Goal: Task Accomplishment & Management: Complete application form

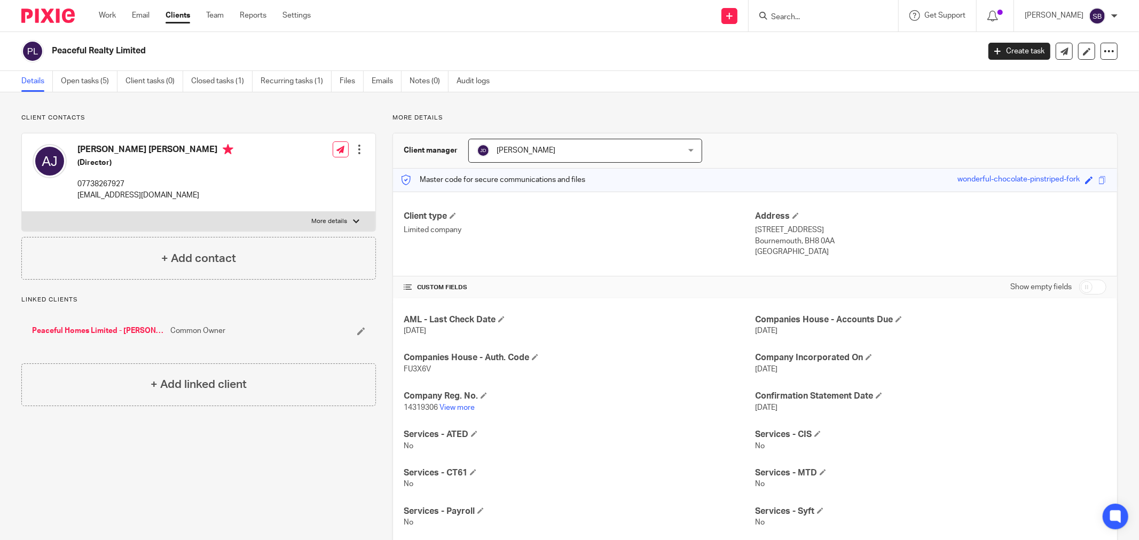
click at [829, 20] on input "Search" at bounding box center [818, 18] width 96 height 10
type input "g"
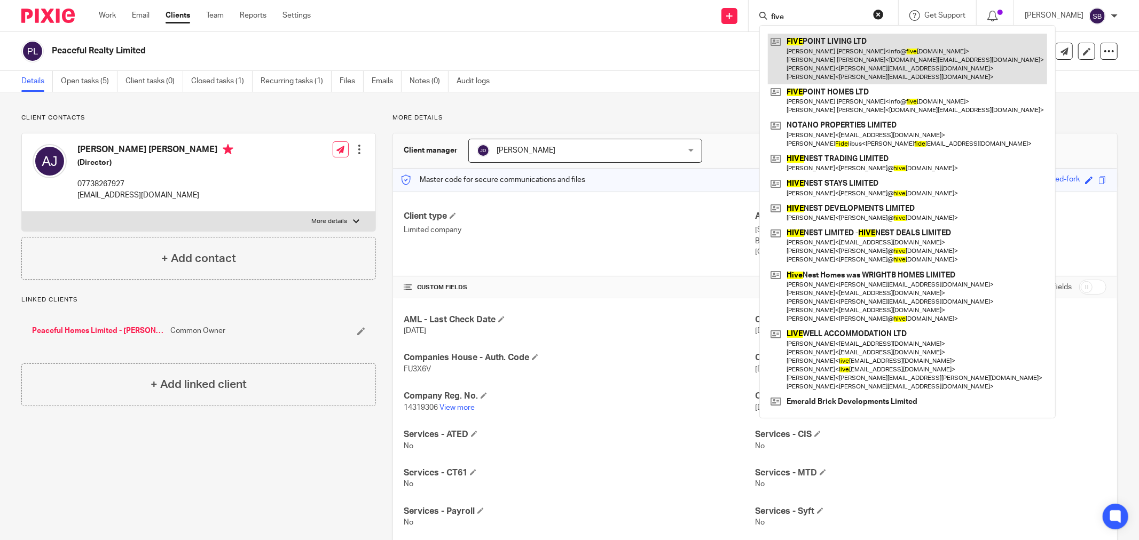
type input "five"
click at [862, 58] on link at bounding box center [907, 59] width 279 height 51
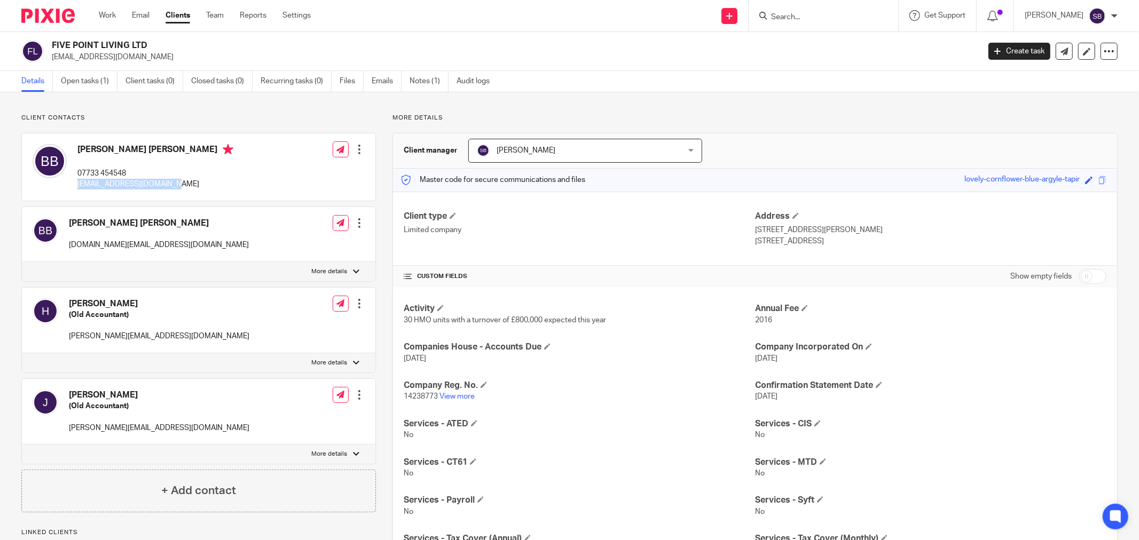
drag, startPoint x: 74, startPoint y: 185, endPoint x: 163, endPoint y: 185, distance: 89.2
click at [163, 185] on div "[PERSON_NAME] [PERSON_NAME] 07733 454548 [EMAIL_ADDRESS][DOMAIN_NAME]" at bounding box center [133, 167] width 201 height 57
copy p "[EMAIL_ADDRESS][DOMAIN_NAME]"
click at [825, 18] on input "Search" at bounding box center [818, 18] width 96 height 10
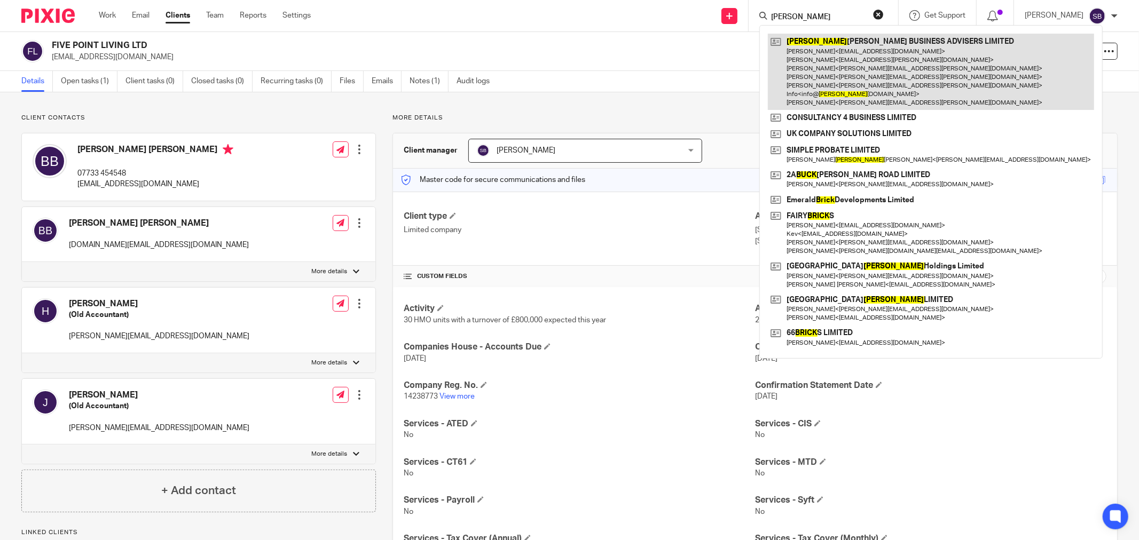
type input "bick"
click at [846, 50] on link at bounding box center [931, 72] width 326 height 76
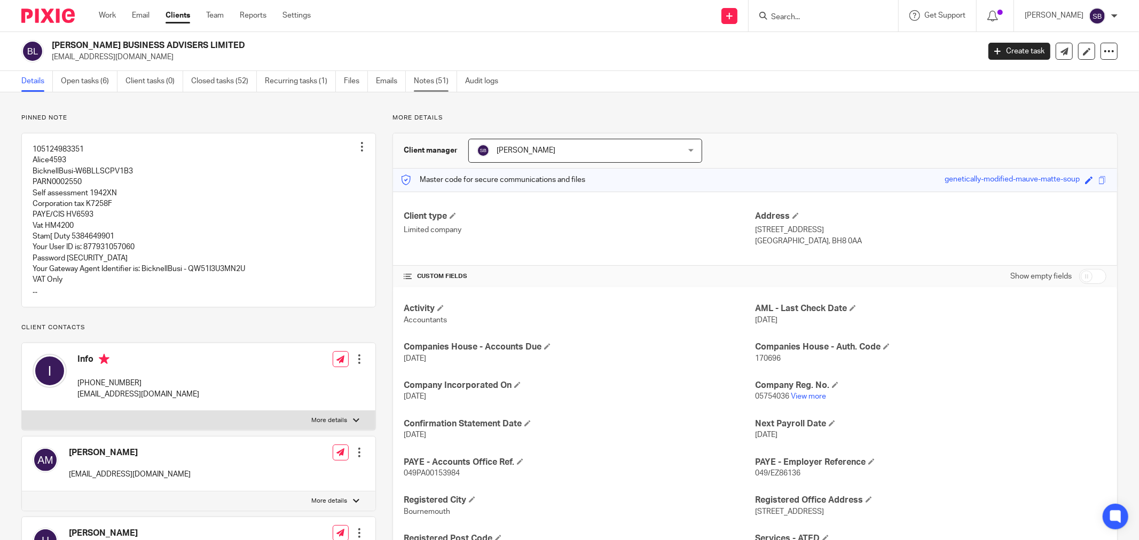
click at [425, 80] on link "Notes (51)" at bounding box center [435, 81] width 43 height 21
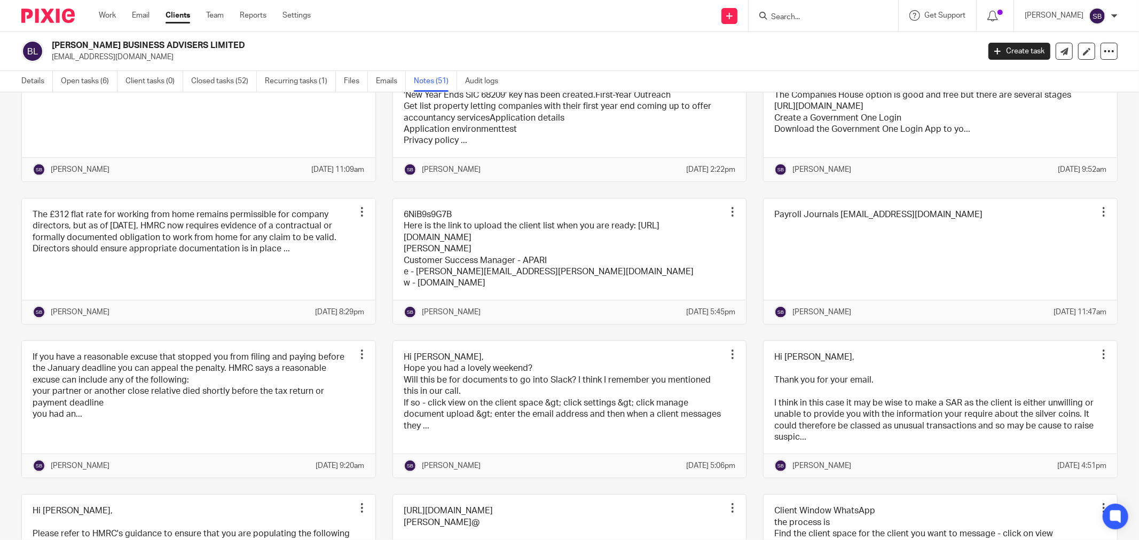
scroll to position [534, 0]
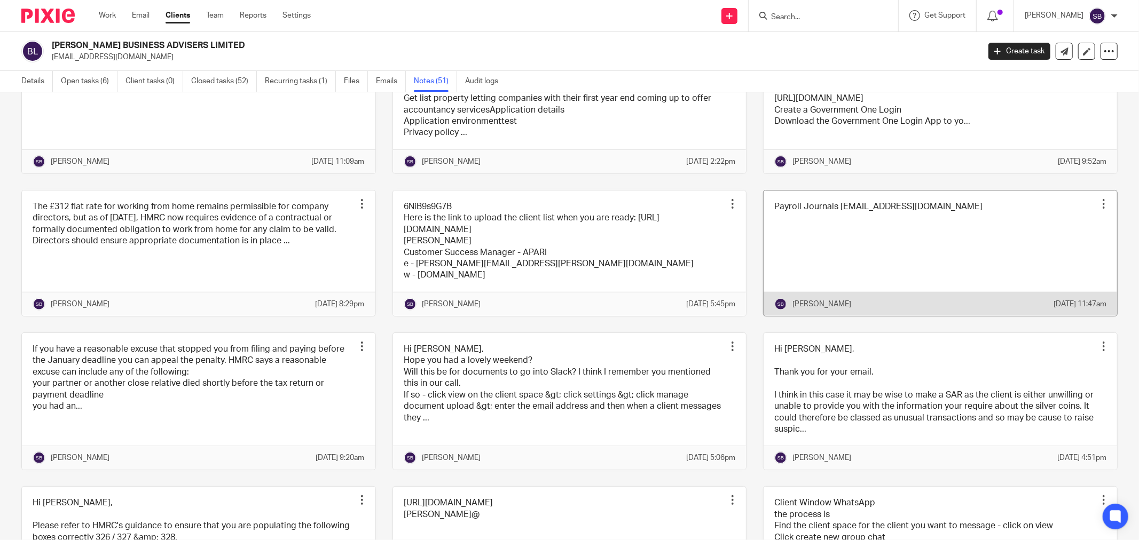
click at [894, 296] on link at bounding box center [940, 253] width 353 height 125
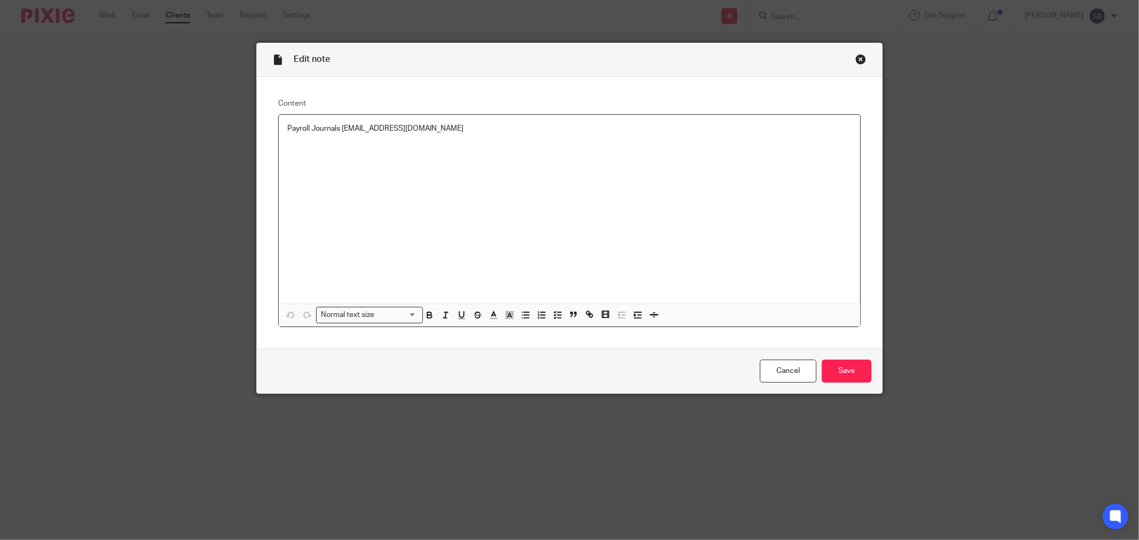
drag, startPoint x: 338, startPoint y: 131, endPoint x: 650, endPoint y: 132, distance: 311.8
click at [650, 132] on p "Payroll Journals [EMAIL_ADDRESS][DOMAIN_NAME]" at bounding box center [569, 128] width 564 height 11
copy p "[EMAIL_ADDRESS][DOMAIN_NAME]"
click at [862, 60] on div "Edit note" at bounding box center [569, 60] width 625 height 34
click at [857, 61] on div "Close this dialog window" at bounding box center [860, 59] width 11 height 11
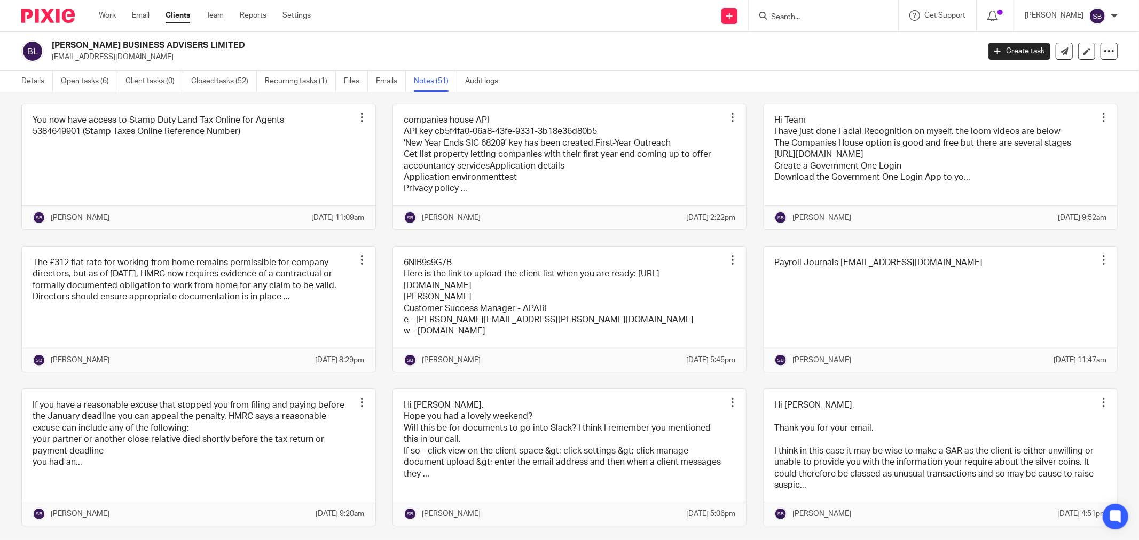
scroll to position [474, 0]
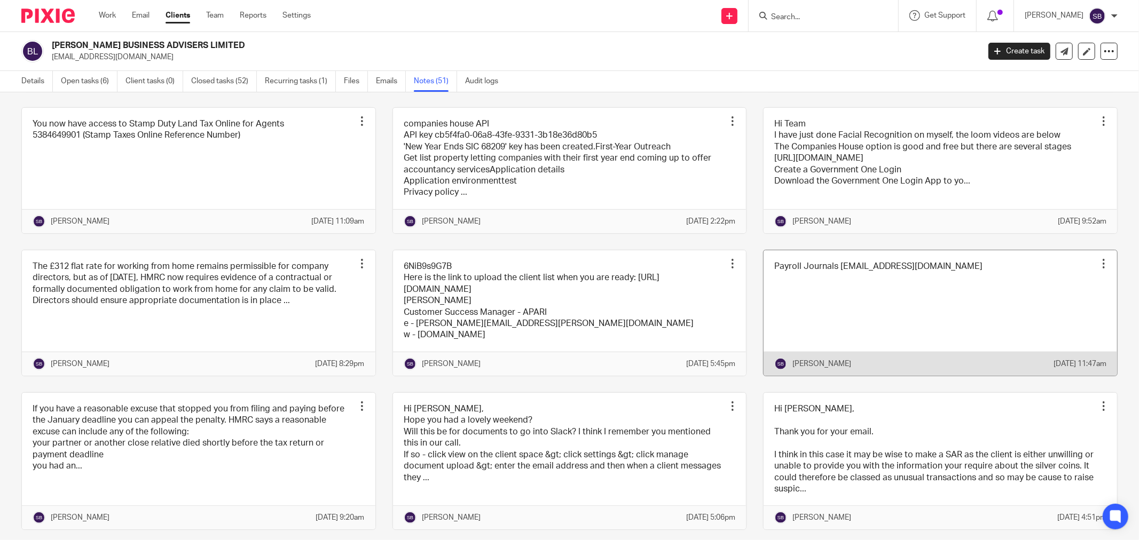
click at [898, 367] on link at bounding box center [940, 312] width 353 height 125
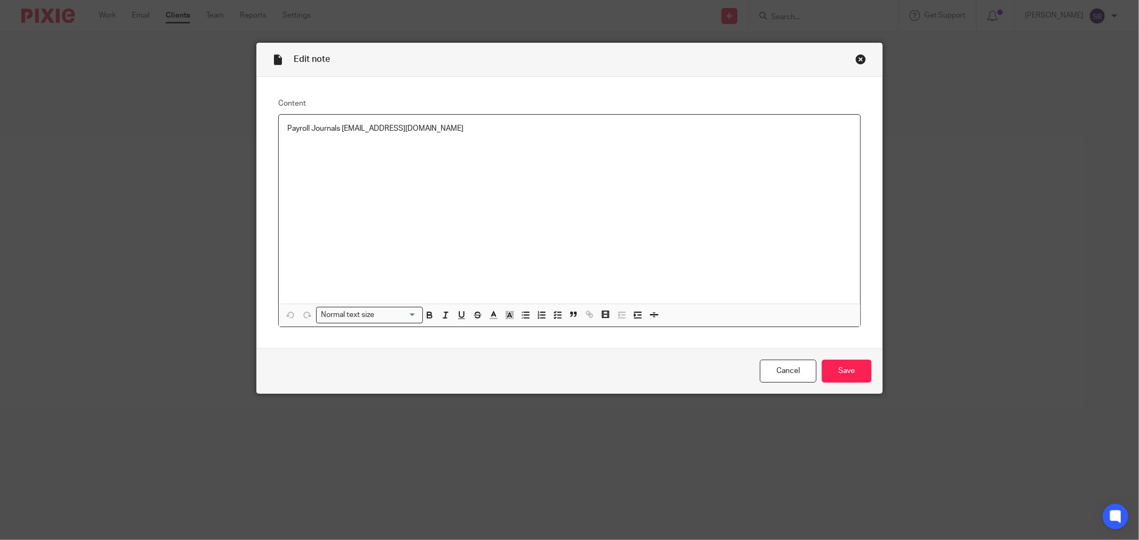
click at [666, 125] on p "Payroll Journals [EMAIL_ADDRESS][DOMAIN_NAME]" at bounding box center [569, 128] width 564 height 11
click at [859, 369] on input "Save" at bounding box center [847, 371] width 50 height 23
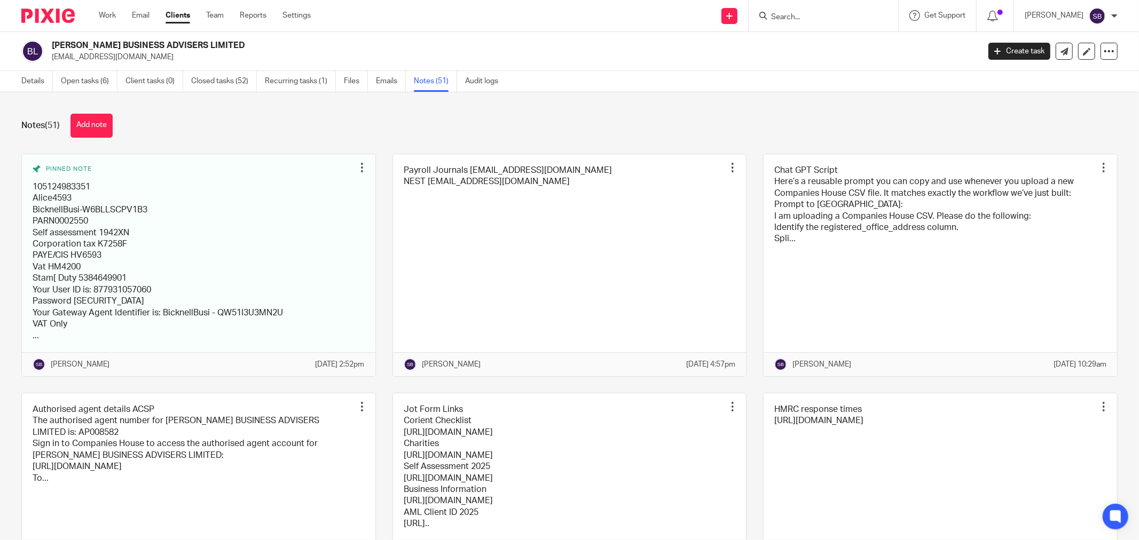
click at [828, 16] on input "Search" at bounding box center [818, 18] width 96 height 10
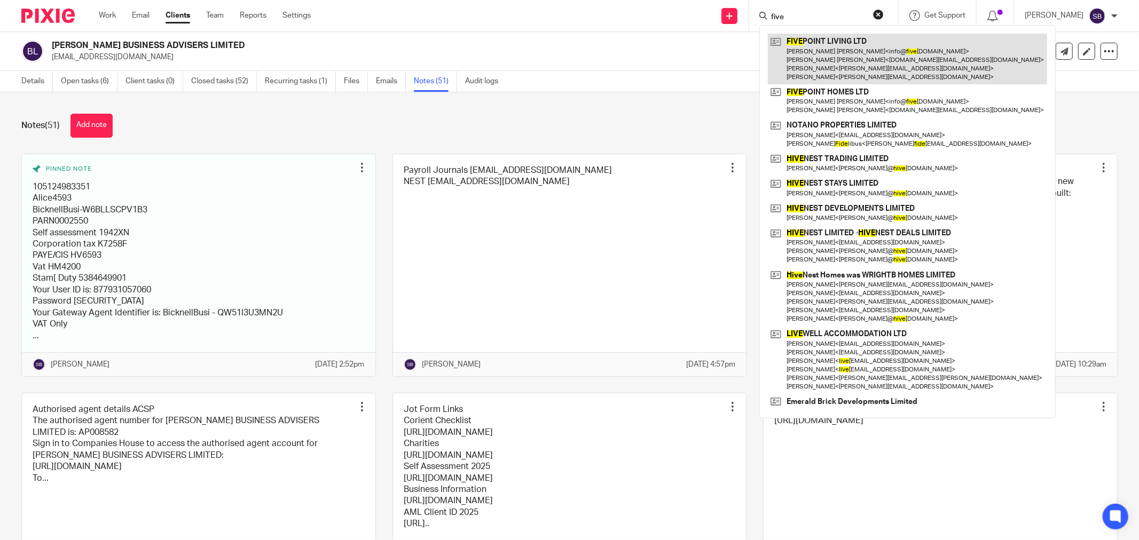
type input "five"
click at [809, 49] on link at bounding box center [907, 59] width 279 height 51
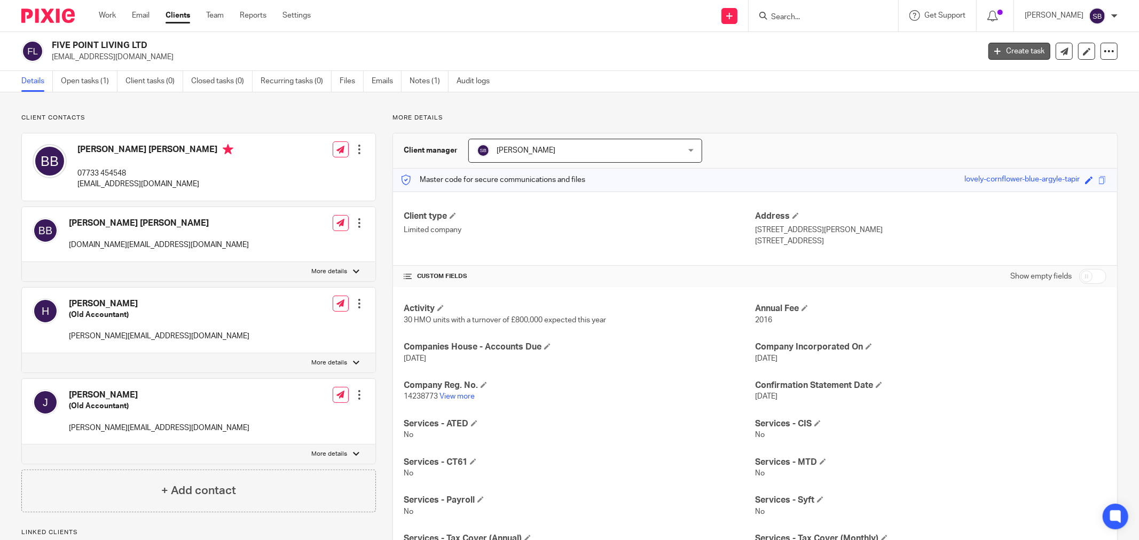
click at [997, 45] on link "Create task" at bounding box center [1019, 51] width 62 height 17
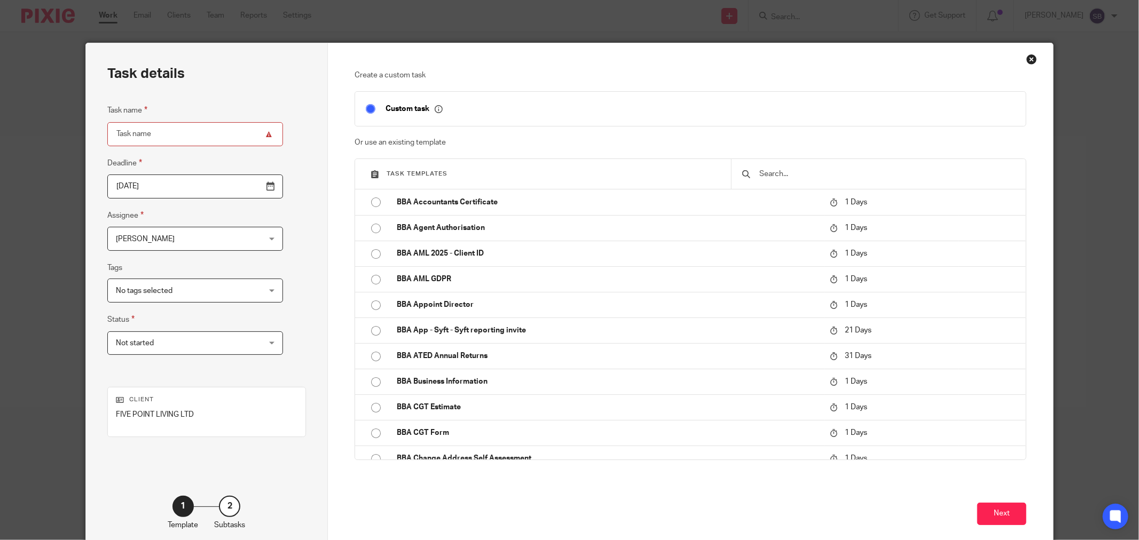
click at [762, 169] on input "text" at bounding box center [886, 174] width 257 height 12
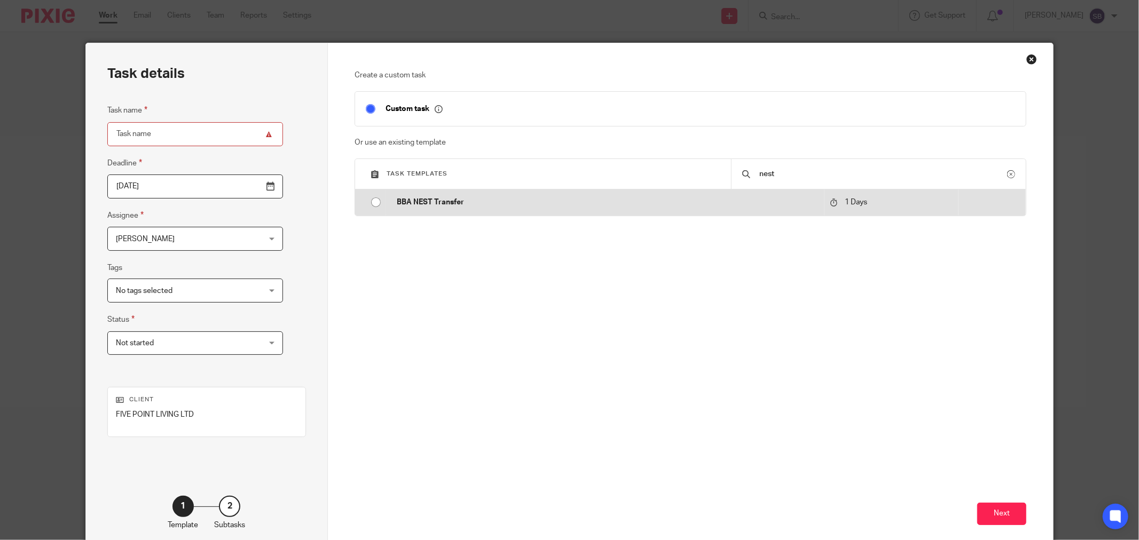
type input "nest"
click at [491, 204] on p "BBA NEST Transfer" at bounding box center [608, 202] width 422 height 11
type input "2025-09-23"
type input "BBA NEST Transfer"
checkbox input "false"
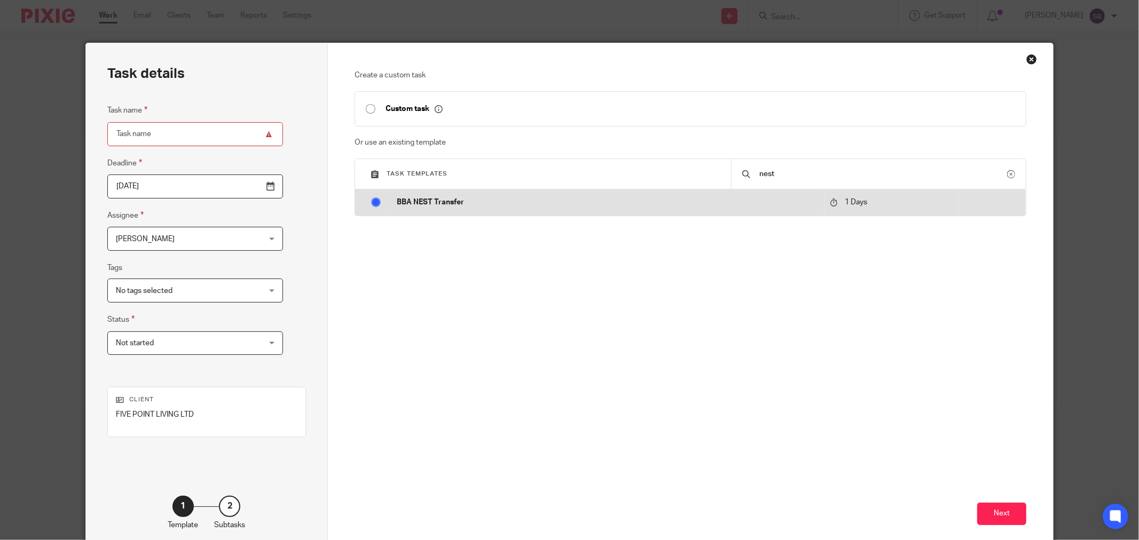
radio input "true"
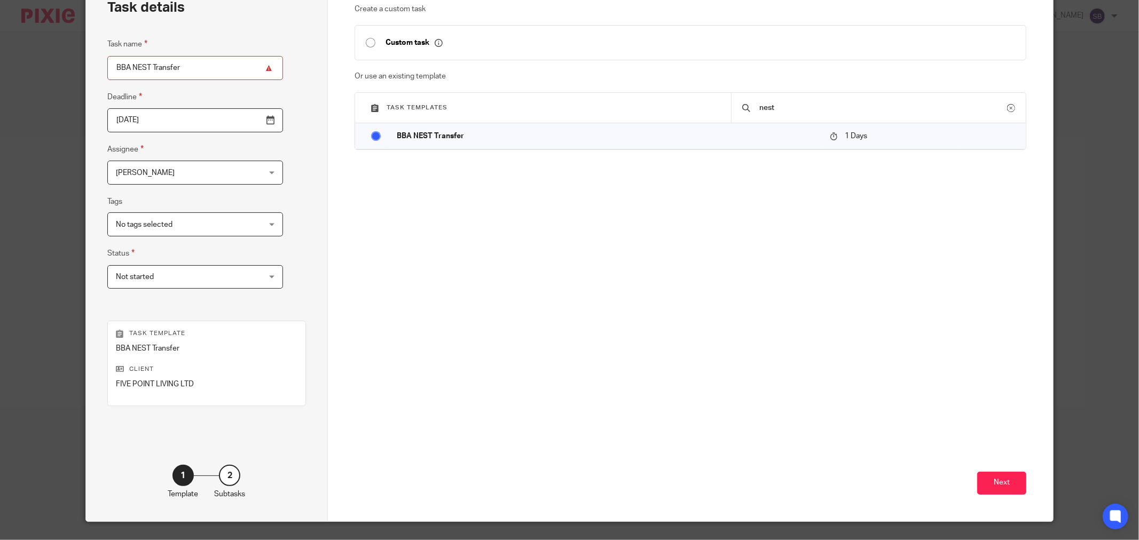
scroll to position [91, 0]
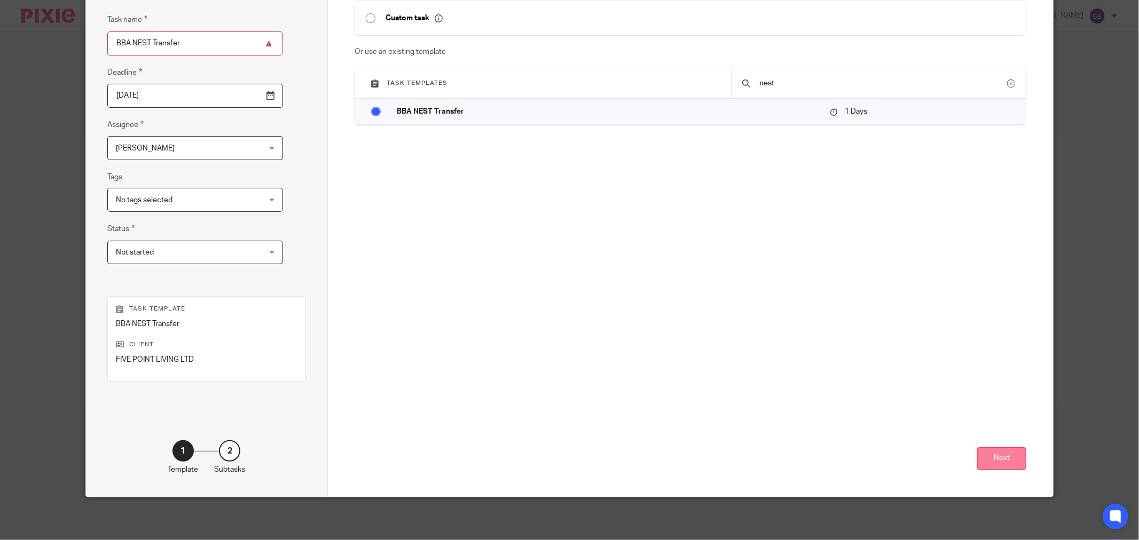
click at [996, 463] on button "Next" at bounding box center [1001, 458] width 49 height 23
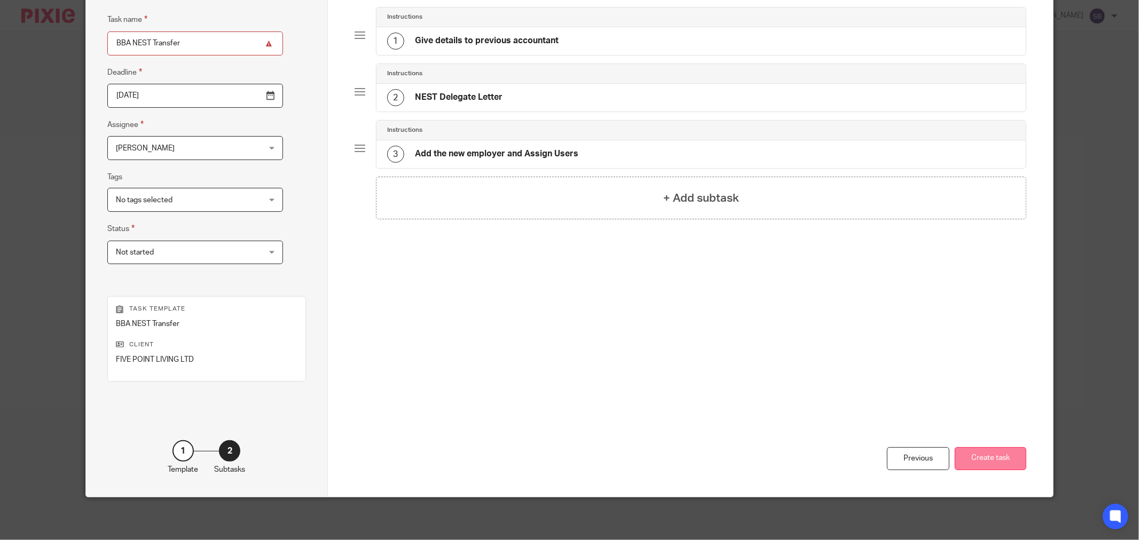
click at [1005, 452] on button "Create task" at bounding box center [991, 458] width 72 height 23
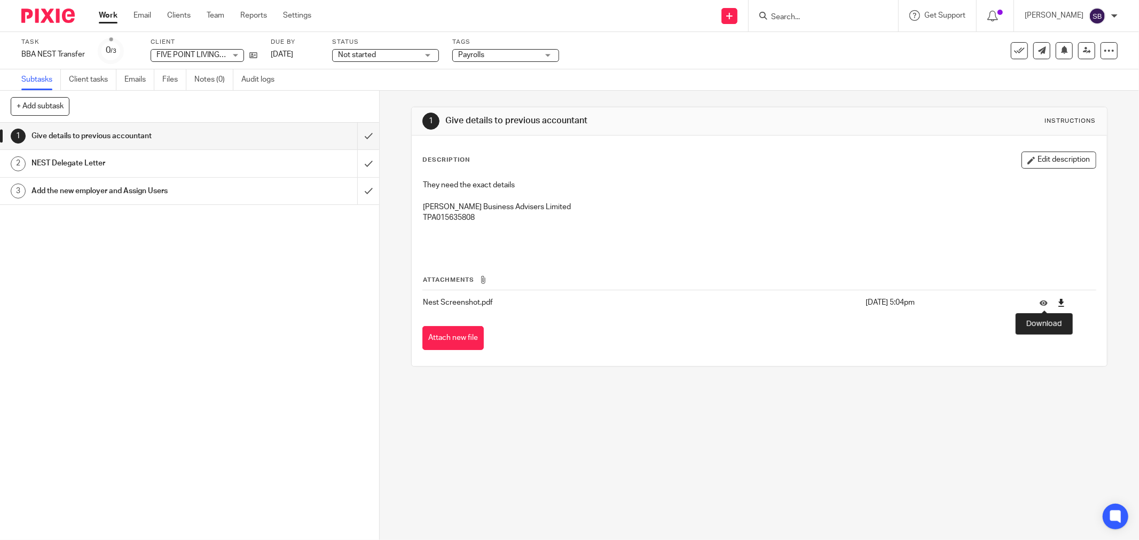
click at [1057, 304] on icon at bounding box center [1061, 303] width 8 height 8
click at [704, 206] on p "Bicknell Business Advisers Limited" at bounding box center [759, 207] width 673 height 11
drag, startPoint x: 419, startPoint y: 205, endPoint x: 545, endPoint y: 217, distance: 126.7
click at [545, 217] on div "They need the exact details Bicknell Business Advisers Limited TPA015635808" at bounding box center [759, 214] width 683 height 78
copy div "Bicknell Business Advisers Limited TPA015635808"
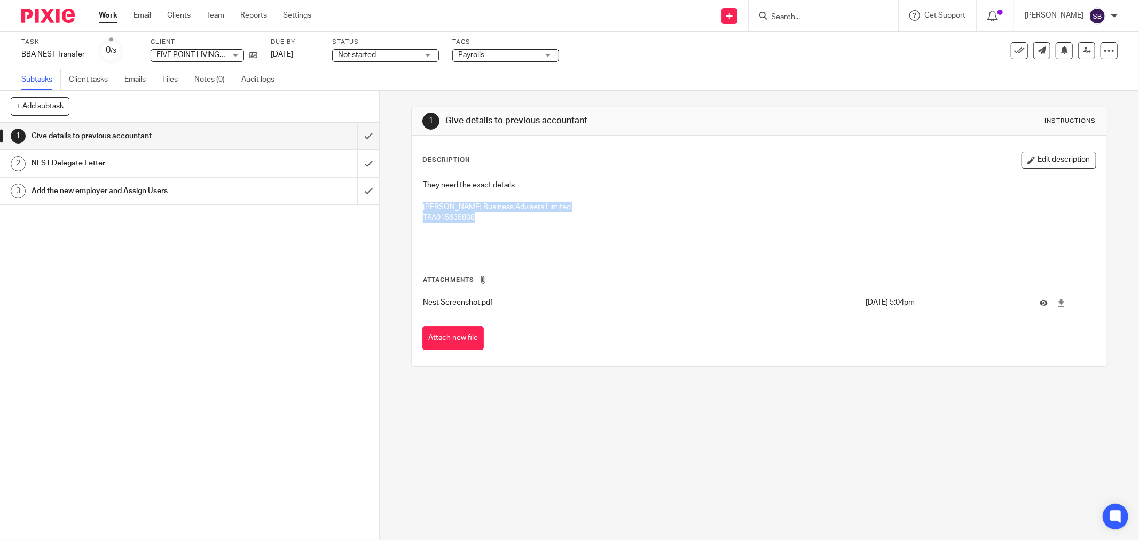
click at [73, 163] on h1 "NEST Delegate Letter" at bounding box center [137, 163] width 210 height 16
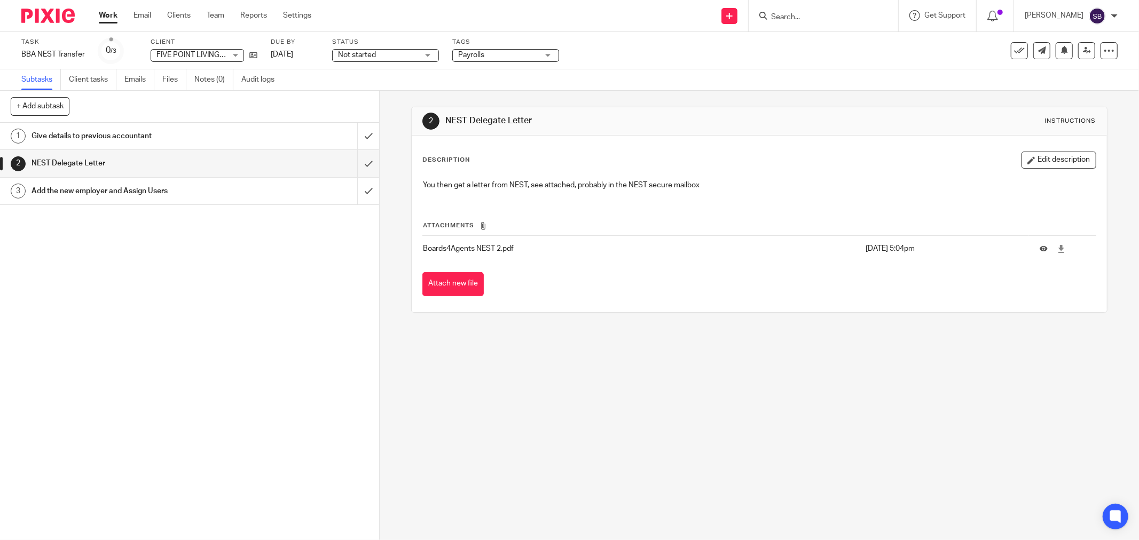
click at [806, 18] on input "Search" at bounding box center [818, 18] width 96 height 10
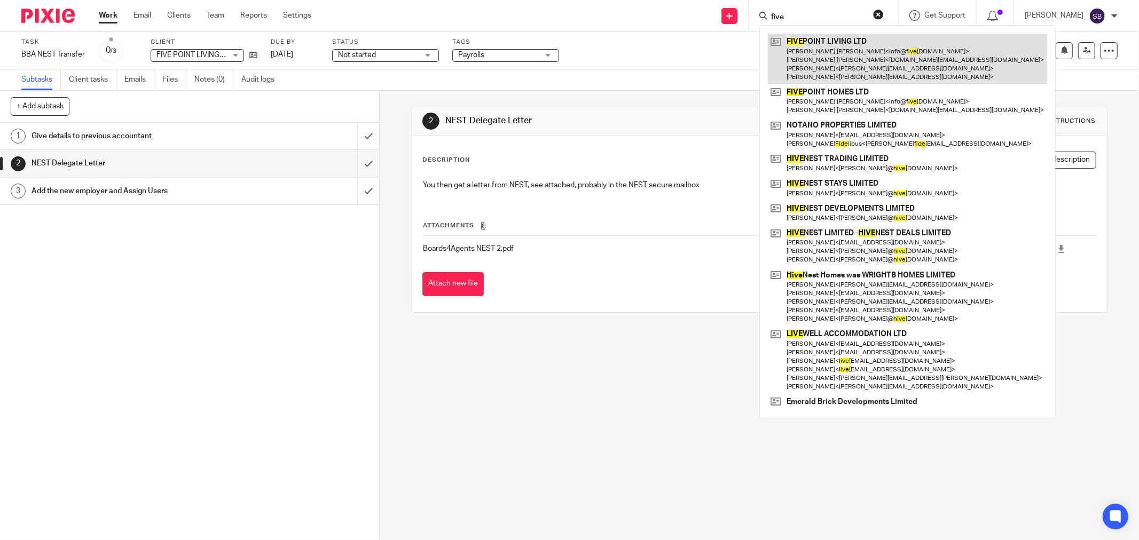
type input "five"
click at [806, 63] on link at bounding box center [907, 59] width 279 height 51
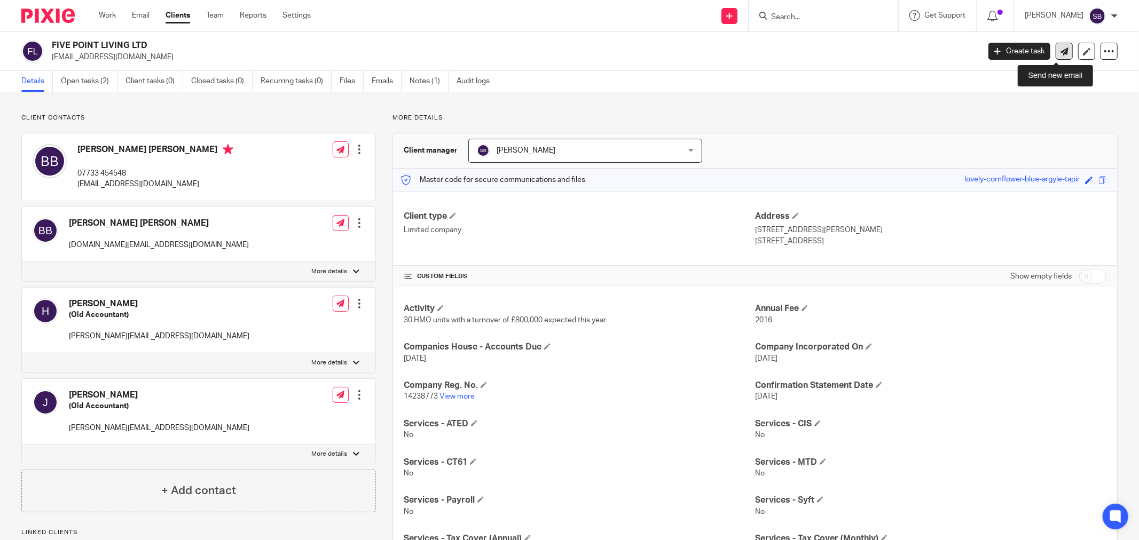
click at [1060, 48] on icon at bounding box center [1064, 52] width 8 height 8
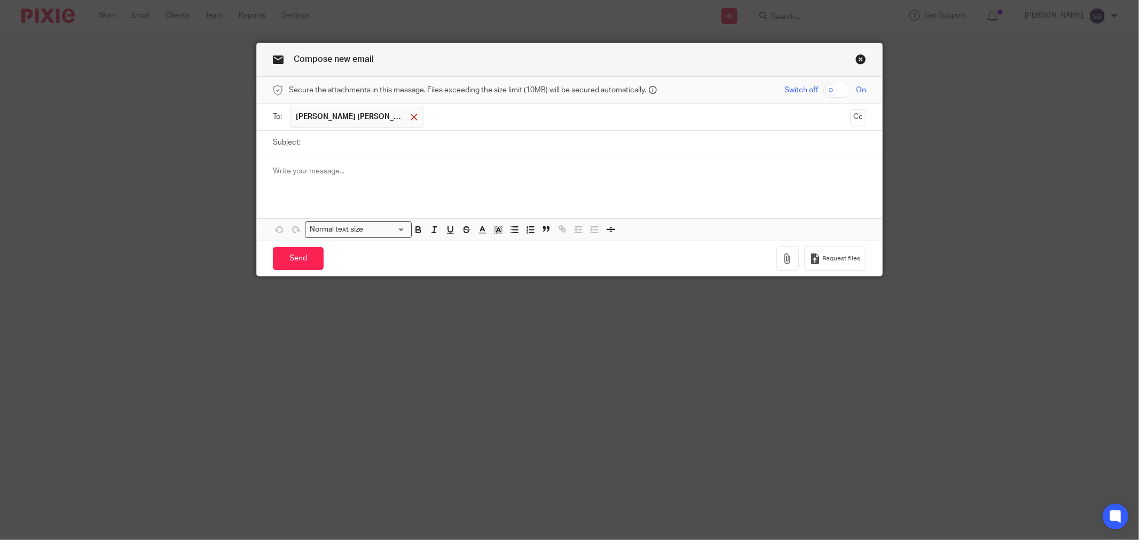
click at [411, 119] on span at bounding box center [414, 117] width 7 height 7
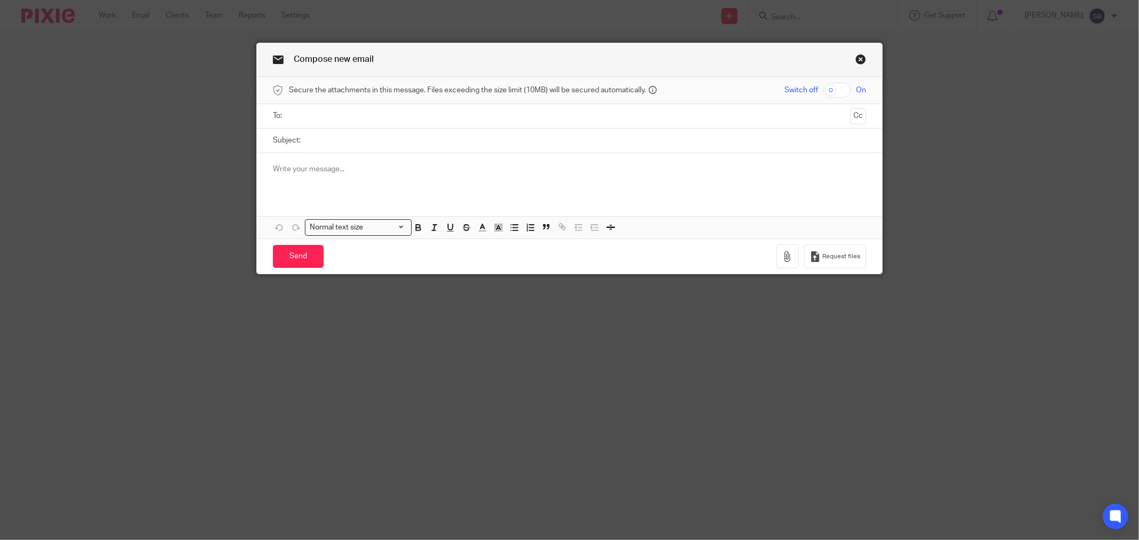
click at [361, 118] on input "text" at bounding box center [569, 116] width 553 height 12
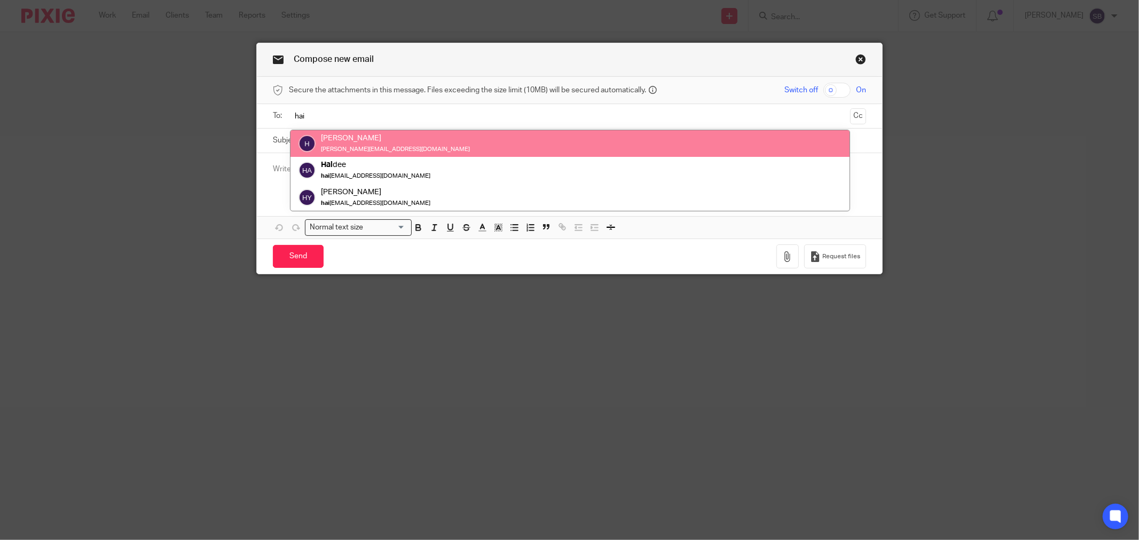
type input "hai"
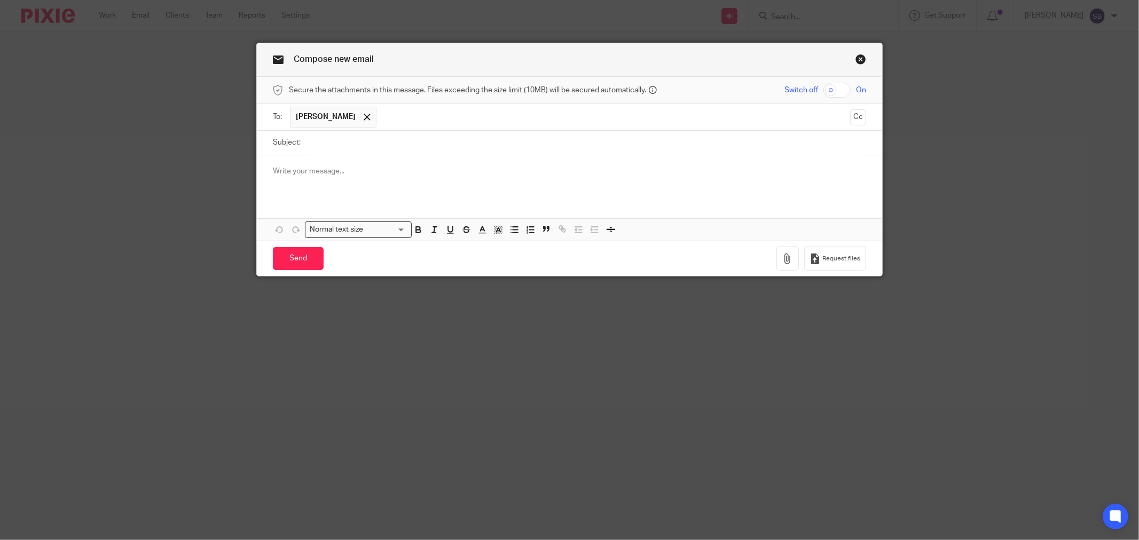
click at [404, 116] on input "text" at bounding box center [614, 117] width 464 height 21
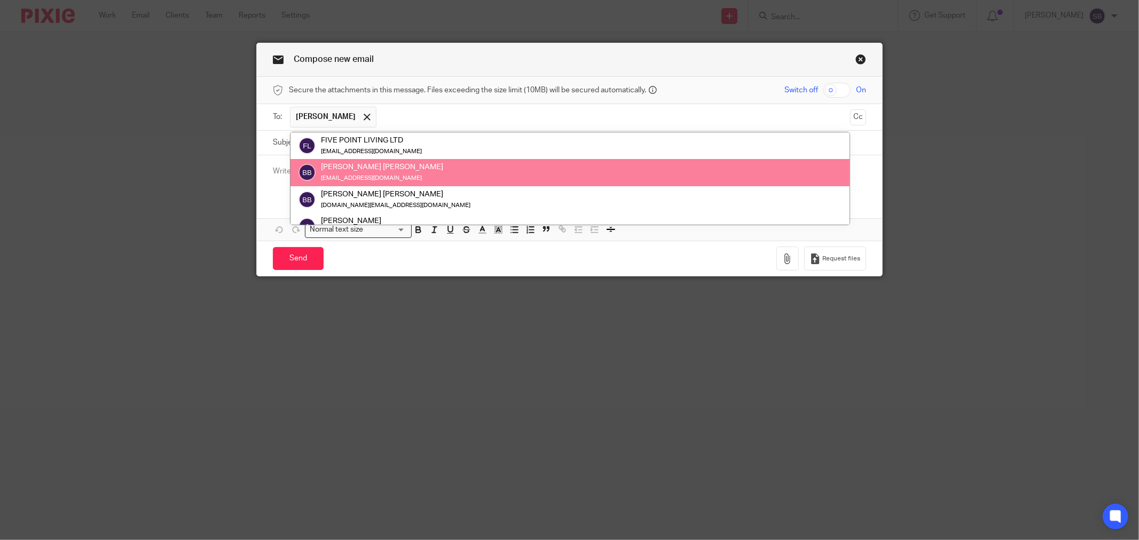
scroll to position [59, 0]
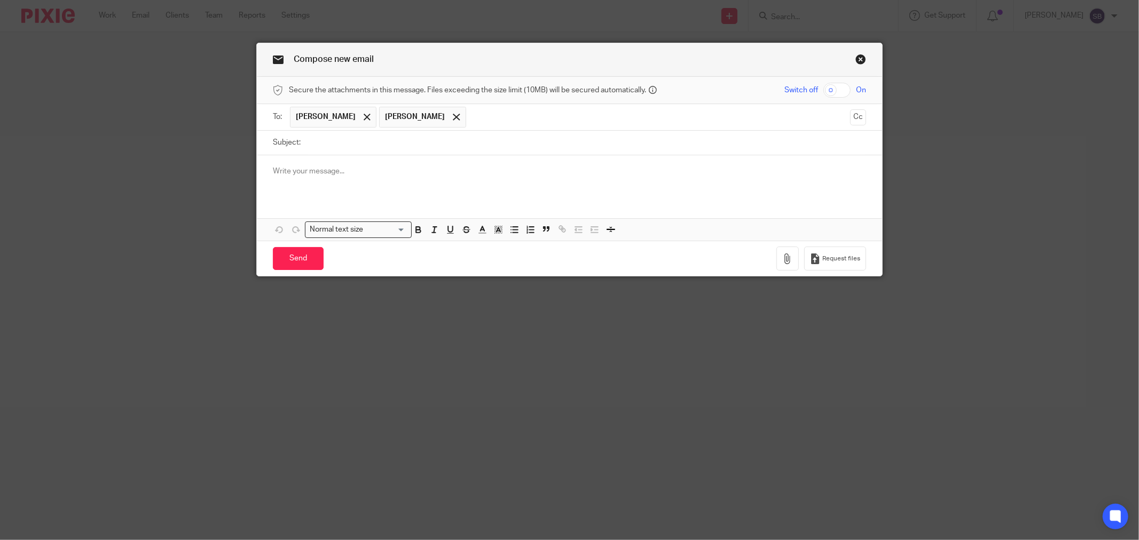
click at [362, 145] on input "Subject:" at bounding box center [586, 143] width 560 height 24
type input "NEST Pension Five Point Living"
click at [471, 116] on input "text" at bounding box center [658, 117] width 374 height 21
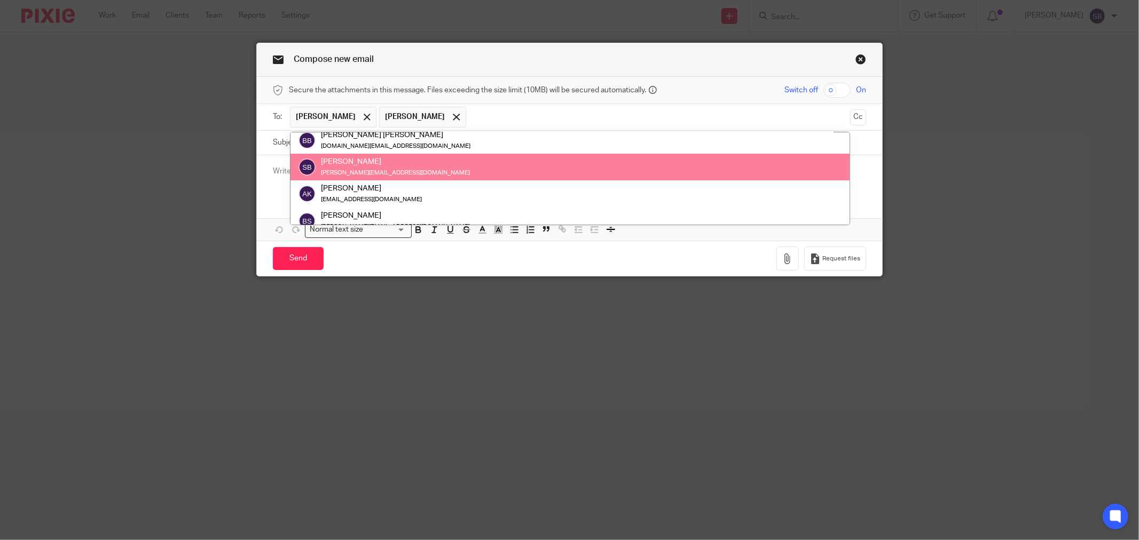
type input "k"
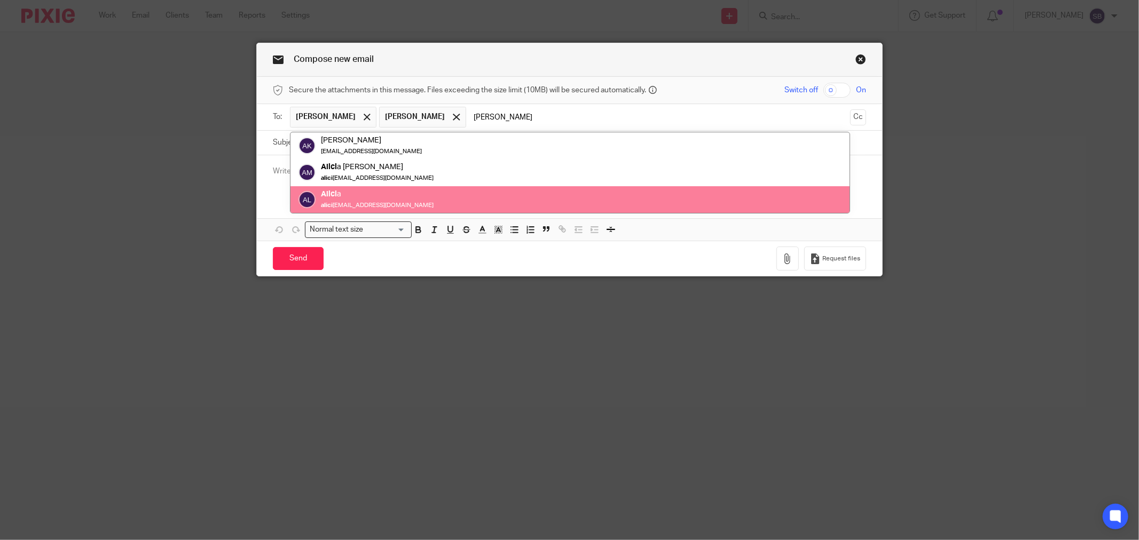
scroll to position [0, 0]
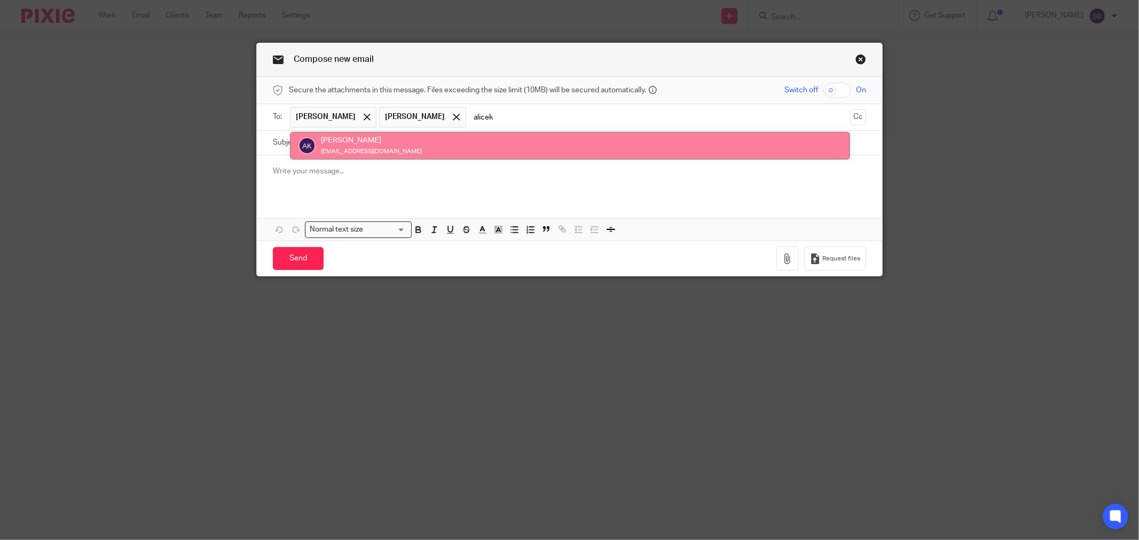
type input "alicek"
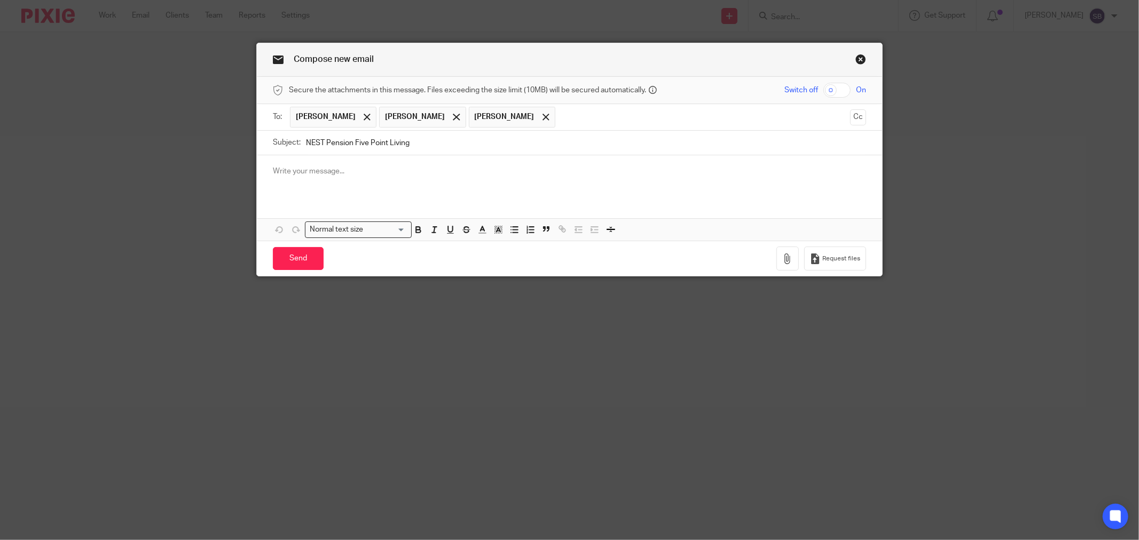
click at [561, 119] on input "text" at bounding box center [703, 117] width 285 height 21
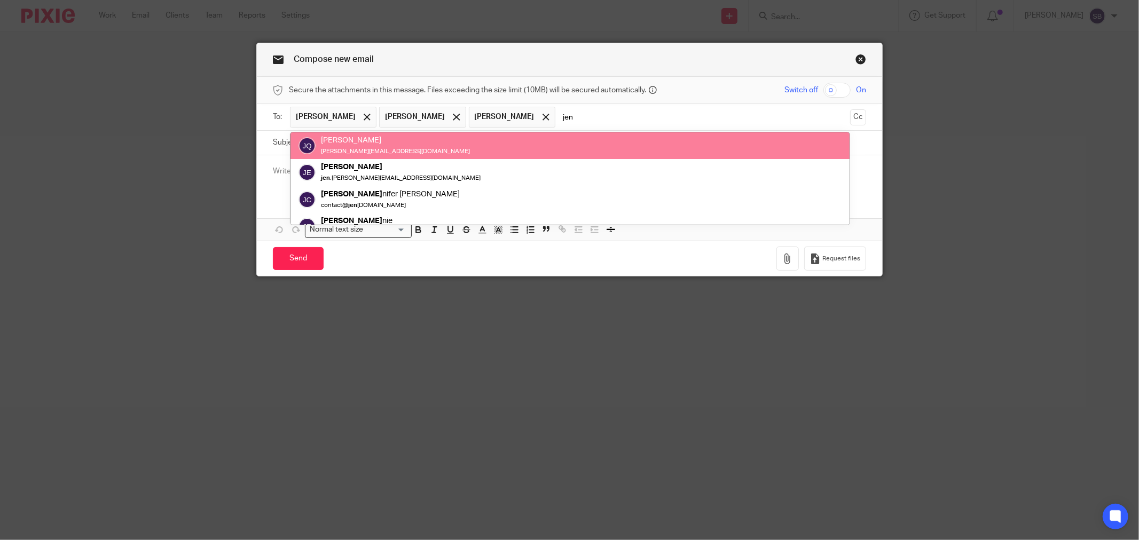
type input "jen"
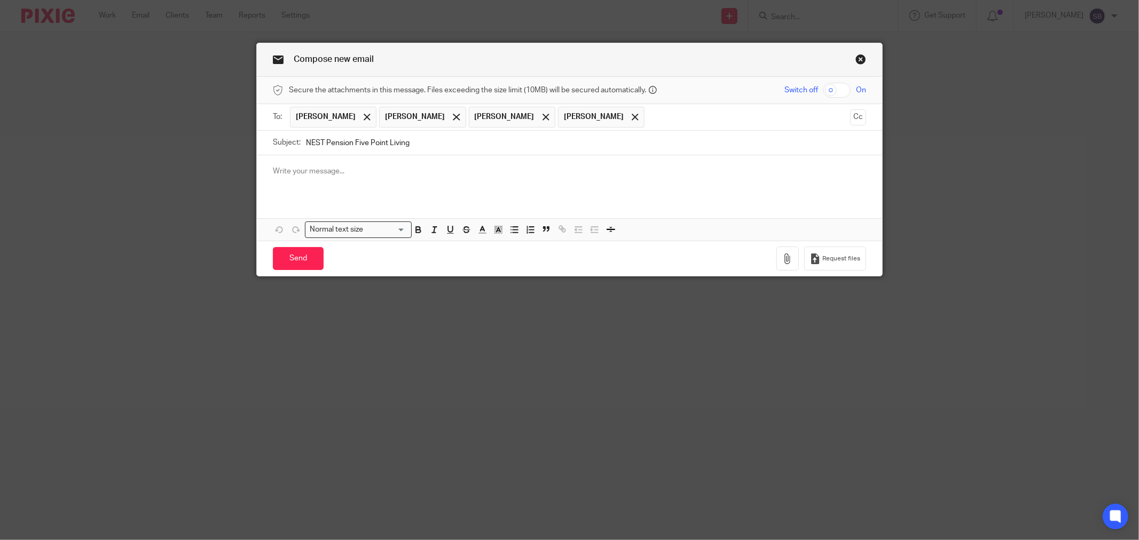
click at [650, 113] on input "text" at bounding box center [748, 117] width 196 height 21
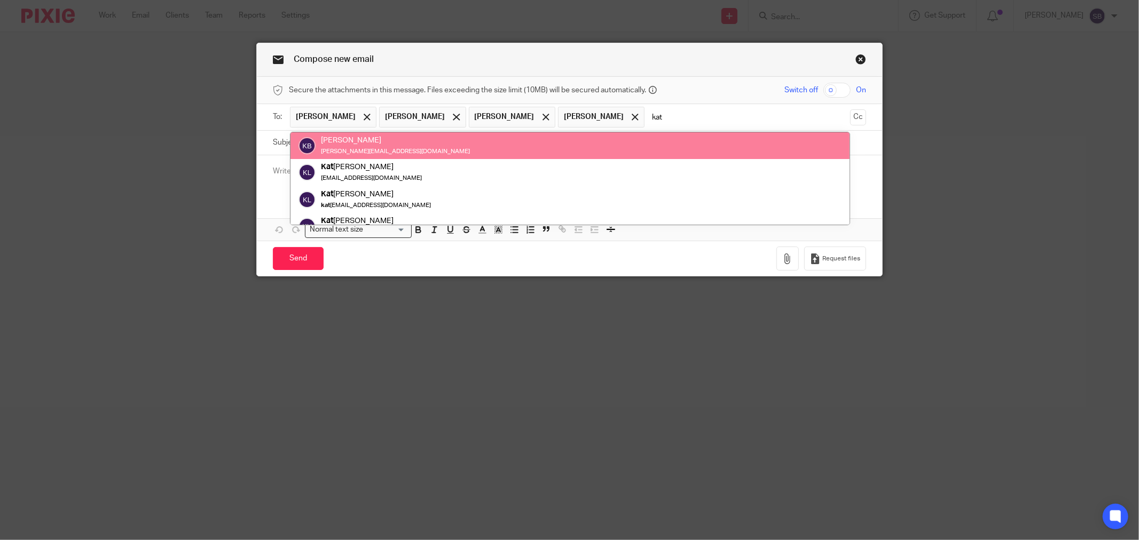
type input "kat"
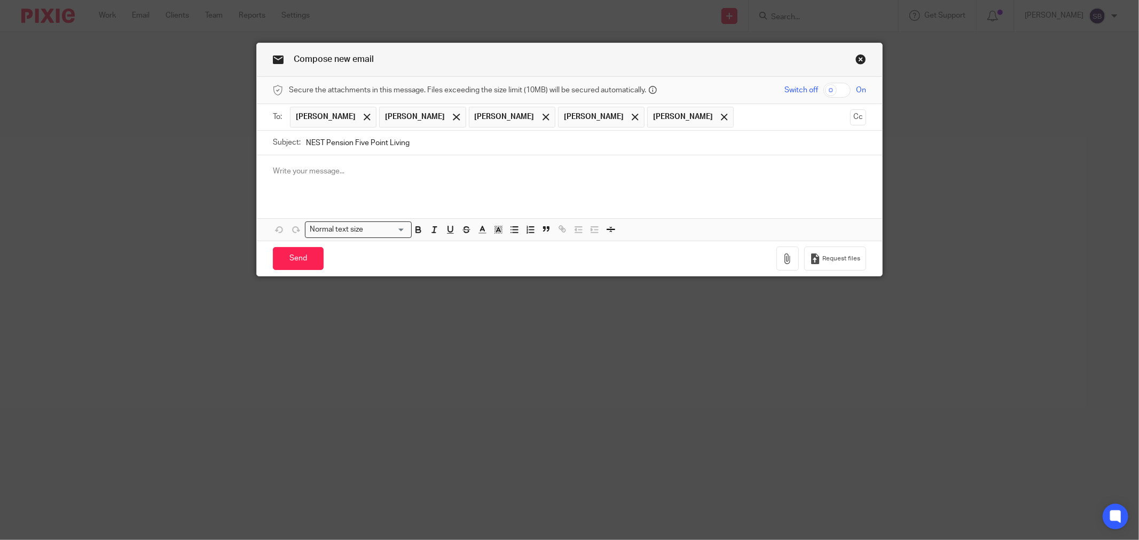
click at [294, 172] on p at bounding box center [569, 171] width 593 height 11
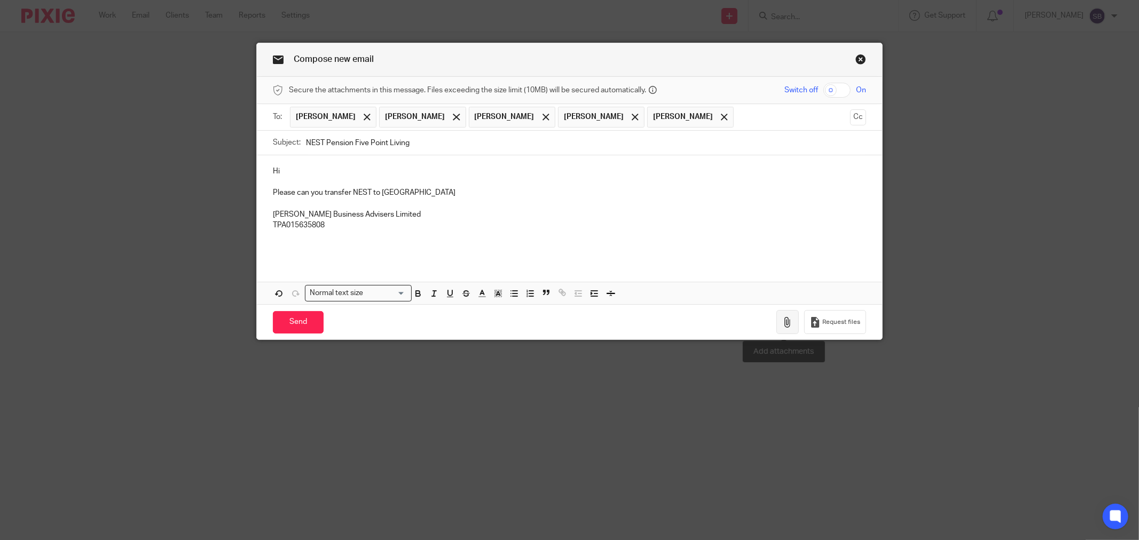
click at [782, 327] on icon "button" at bounding box center [787, 322] width 11 height 11
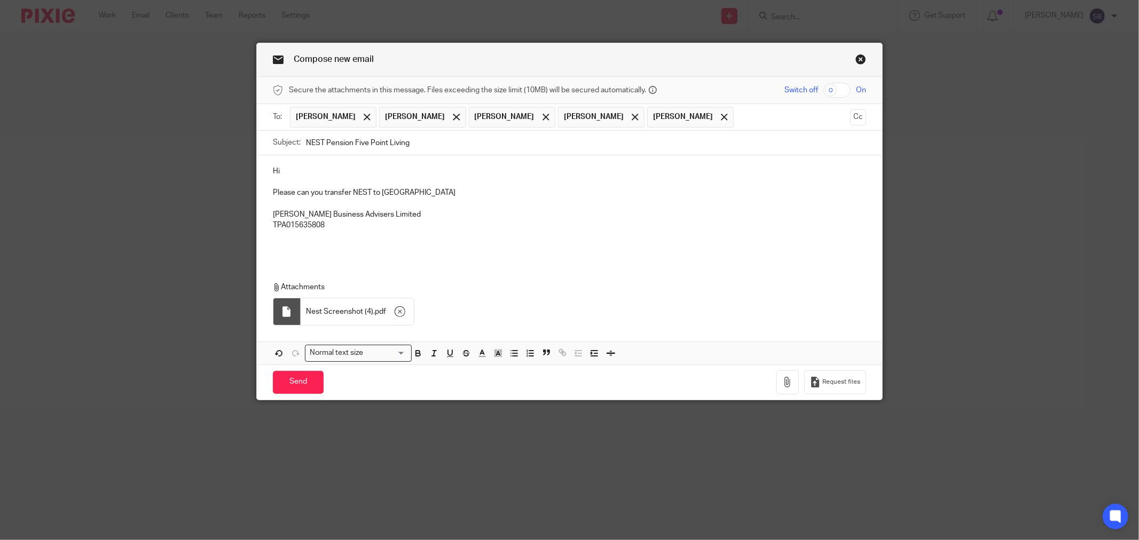
click at [304, 251] on p at bounding box center [569, 247] width 593 height 11
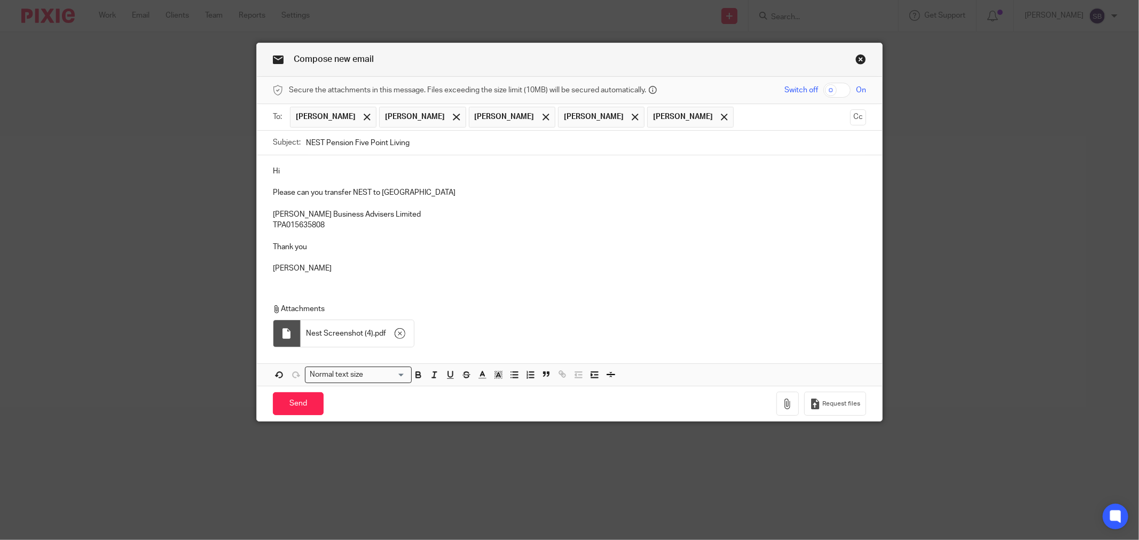
click at [430, 145] on input "NEST Pension Five Point Living" at bounding box center [586, 143] width 560 height 24
type input "NEST Pension Five Point Living Transfer"
click at [297, 404] on input "Send" at bounding box center [298, 403] width 51 height 23
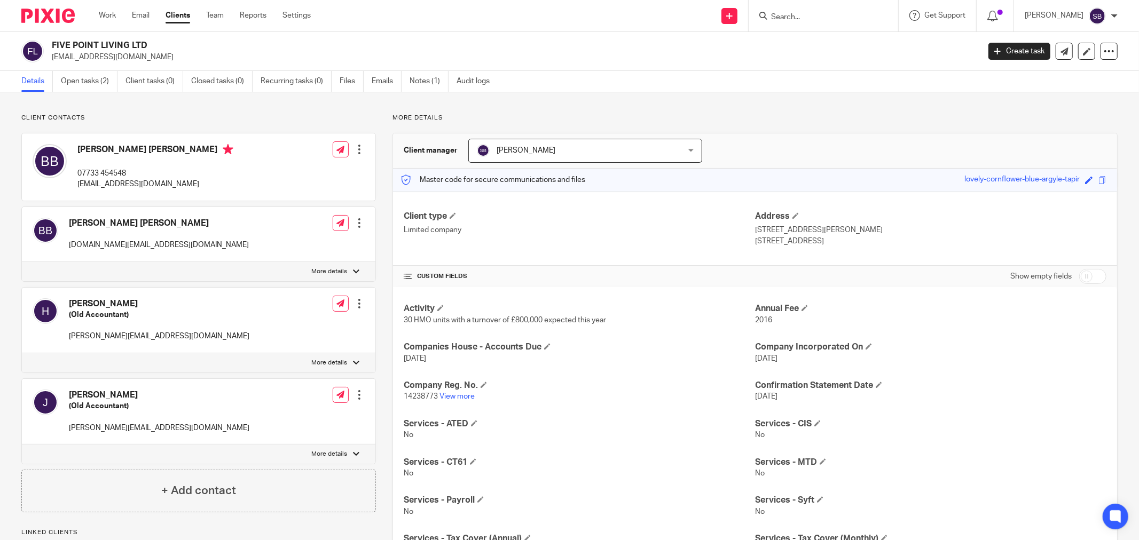
click at [834, 19] on input "Search" at bounding box center [818, 18] width 96 height 10
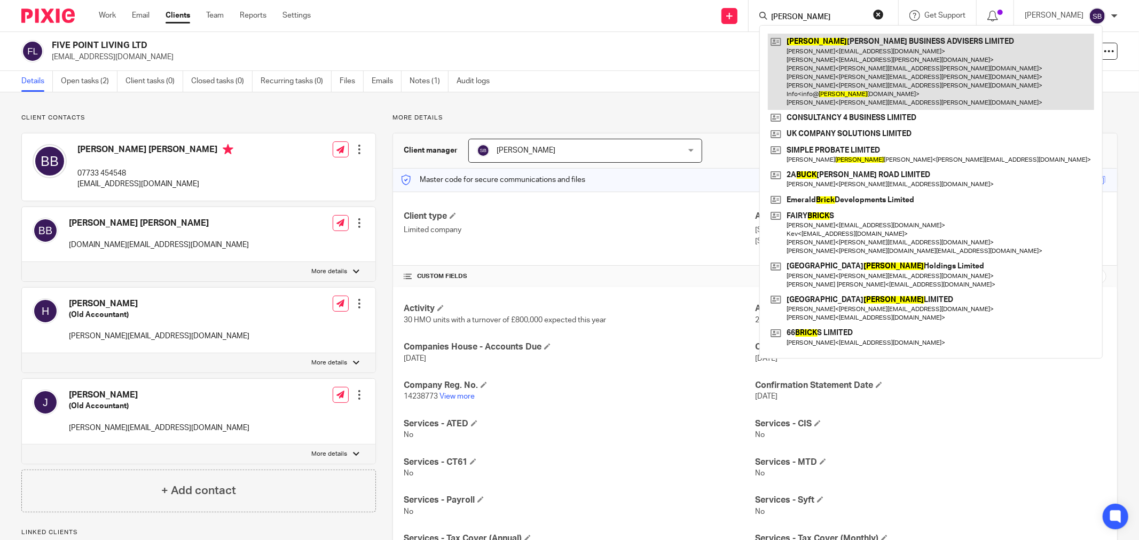
type input "[PERSON_NAME]"
click at [850, 70] on link at bounding box center [931, 72] width 326 height 76
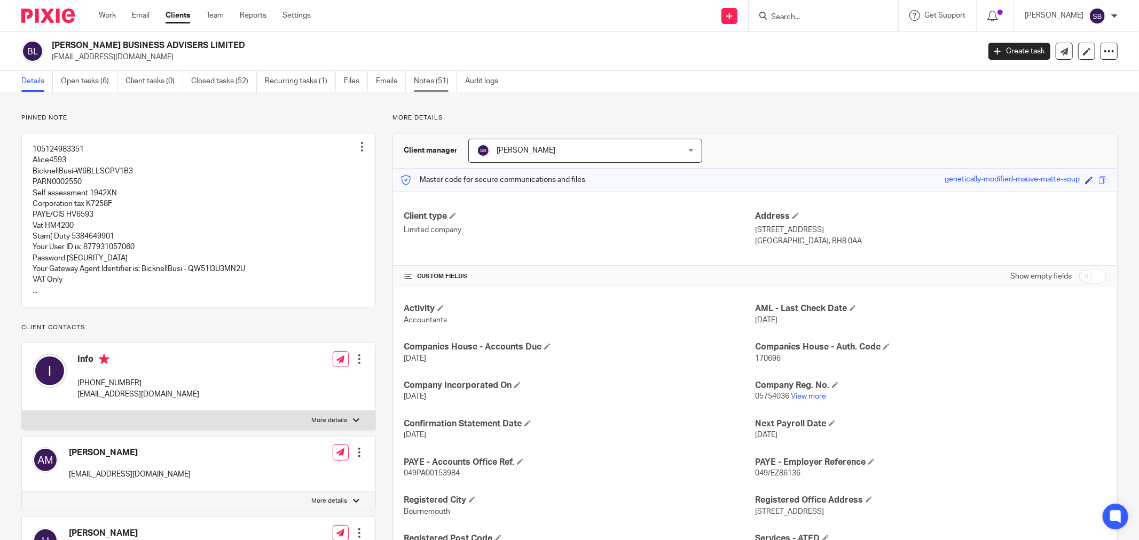
click at [423, 80] on link "Notes (51)" at bounding box center [435, 81] width 43 height 21
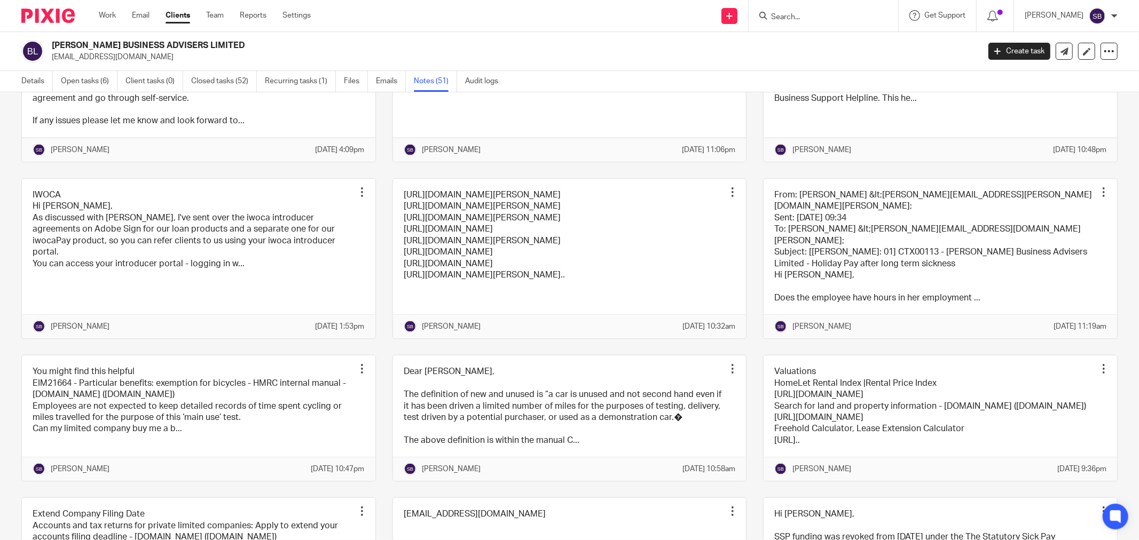
scroll to position [1305, 0]
click at [650, 338] on link at bounding box center [569, 258] width 353 height 160
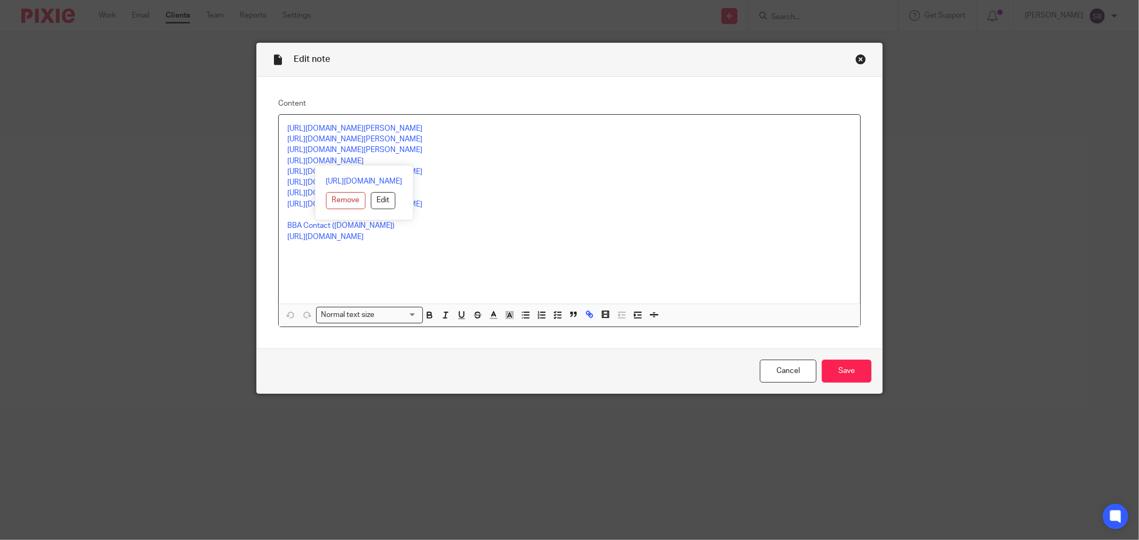
drag, startPoint x: 279, startPoint y: 161, endPoint x: 442, endPoint y: 160, distance: 163.4
click at [442, 160] on div "[URL][DOMAIN_NAME][PERSON_NAME] [URL][DOMAIN_NAME][PERSON_NAME] [URL][DOMAIN_NA…" at bounding box center [569, 209] width 581 height 189
copy link "[URL][DOMAIN_NAME]"
click at [860, 59] on div "Close this dialog window" at bounding box center [860, 59] width 11 height 11
